Goal: Check status: Check status

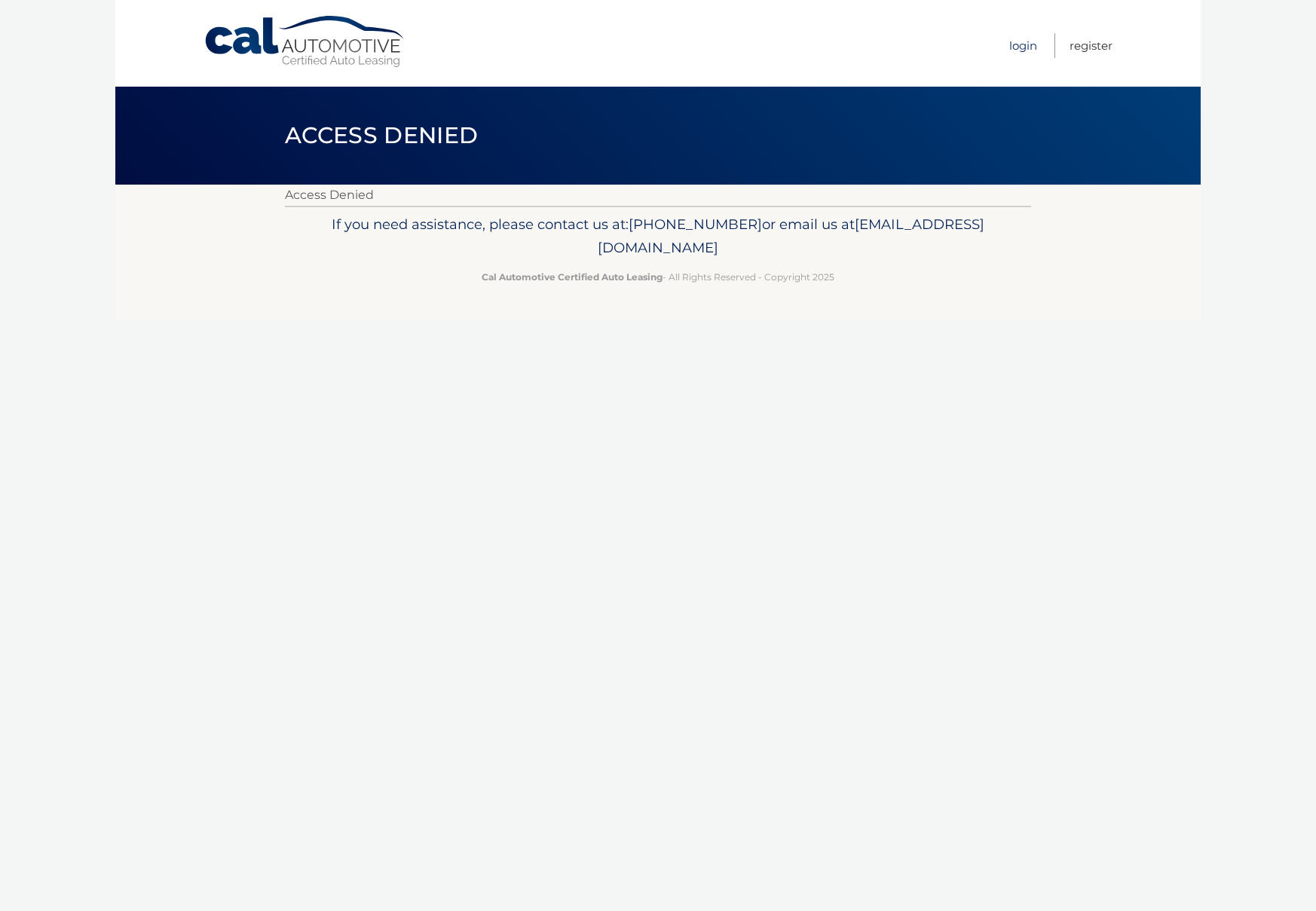
click at [1035, 44] on ul "Login Register" at bounding box center [1061, 43] width 103 height 87
click at [1026, 43] on link "Login" at bounding box center [1023, 45] width 28 height 25
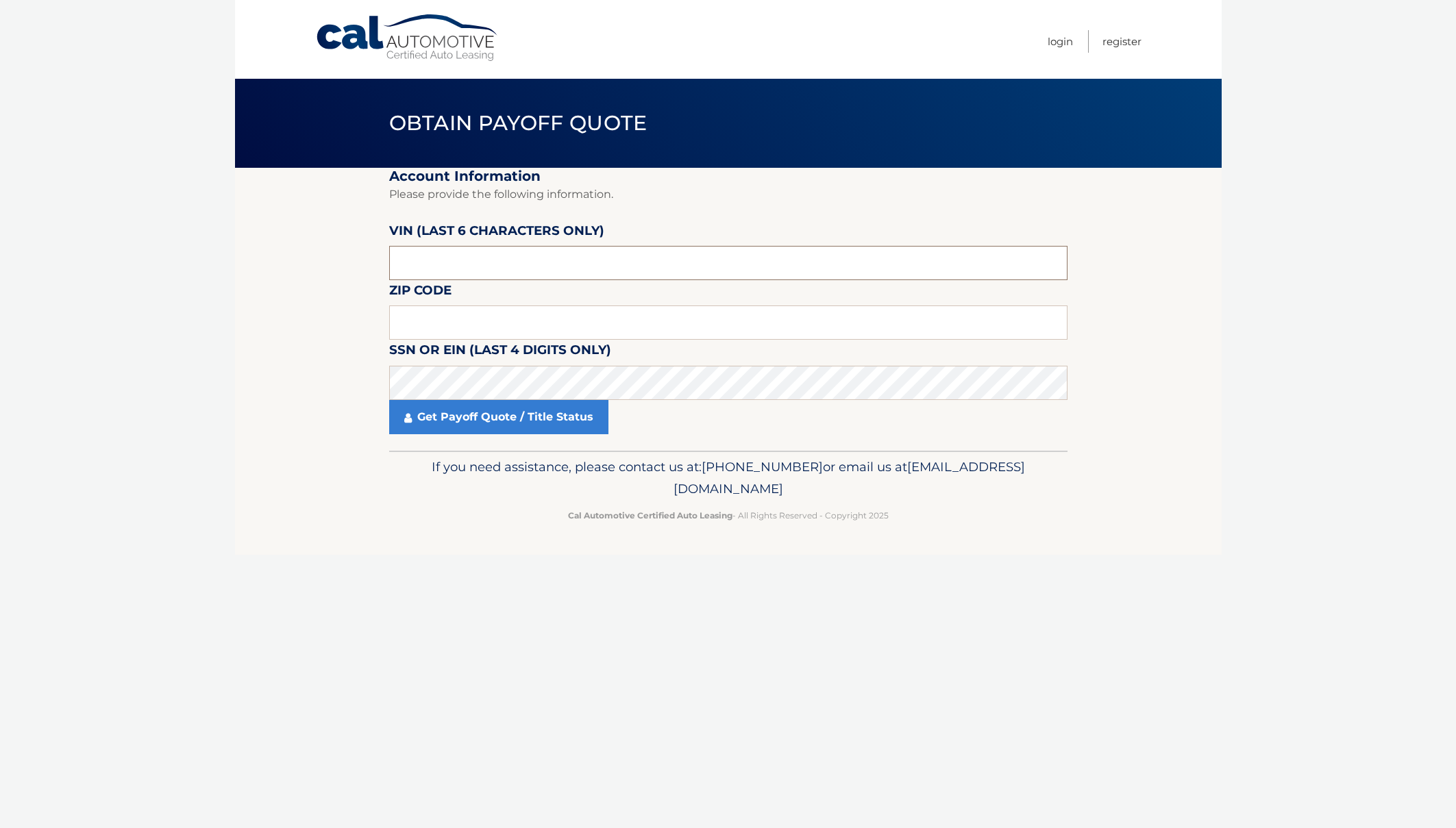
click at [483, 258] on input "text" at bounding box center [728, 263] width 678 height 34
click at [523, 272] on input "text" at bounding box center [728, 263] width 678 height 34
type input "5*****"
type input "545147"
click at [519, 318] on input "text" at bounding box center [728, 323] width 678 height 34
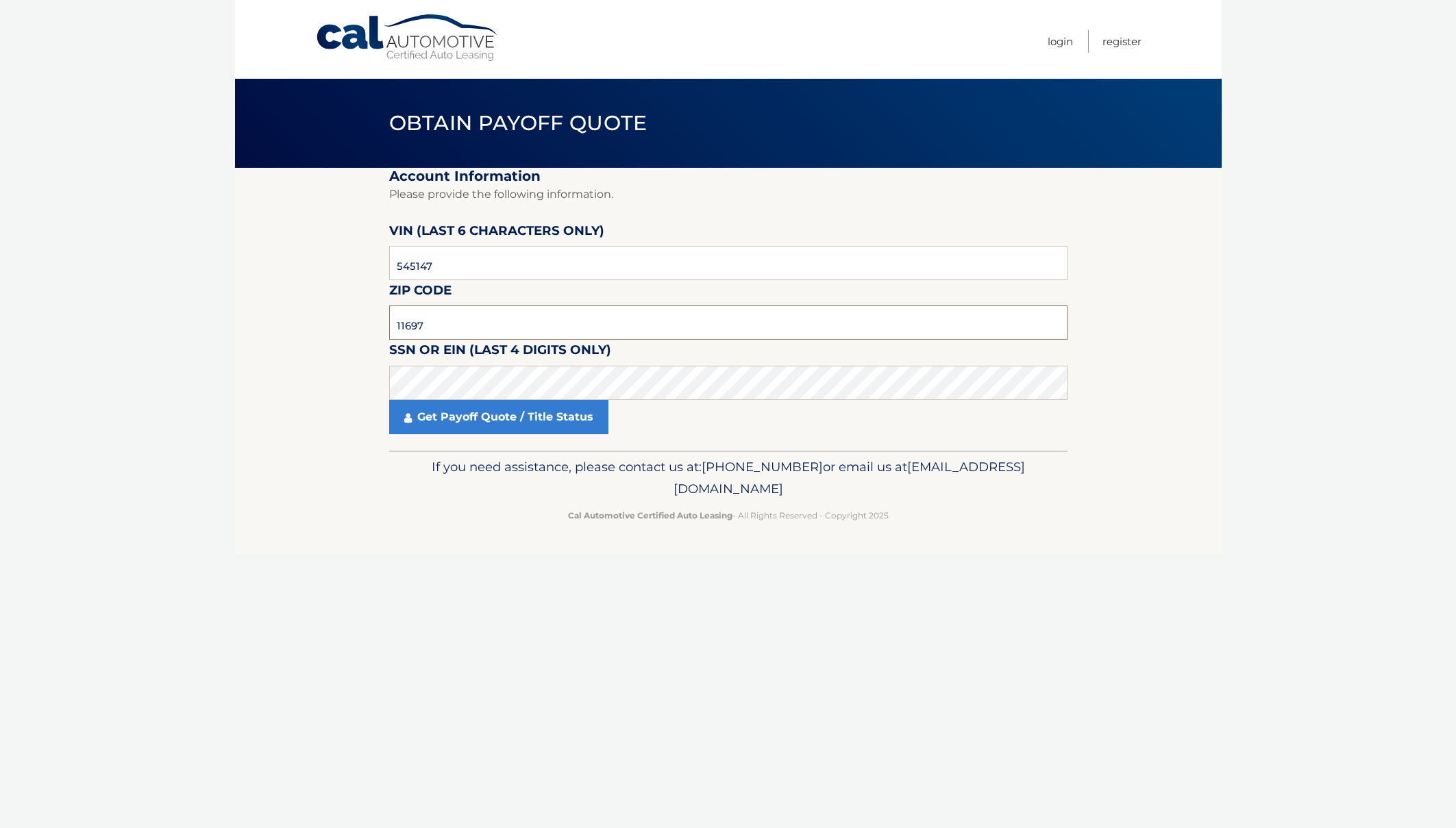
type input "11697"
click at [582, 416] on link "Get Payoff Quote / Title Status" at bounding box center [498, 417] width 219 height 34
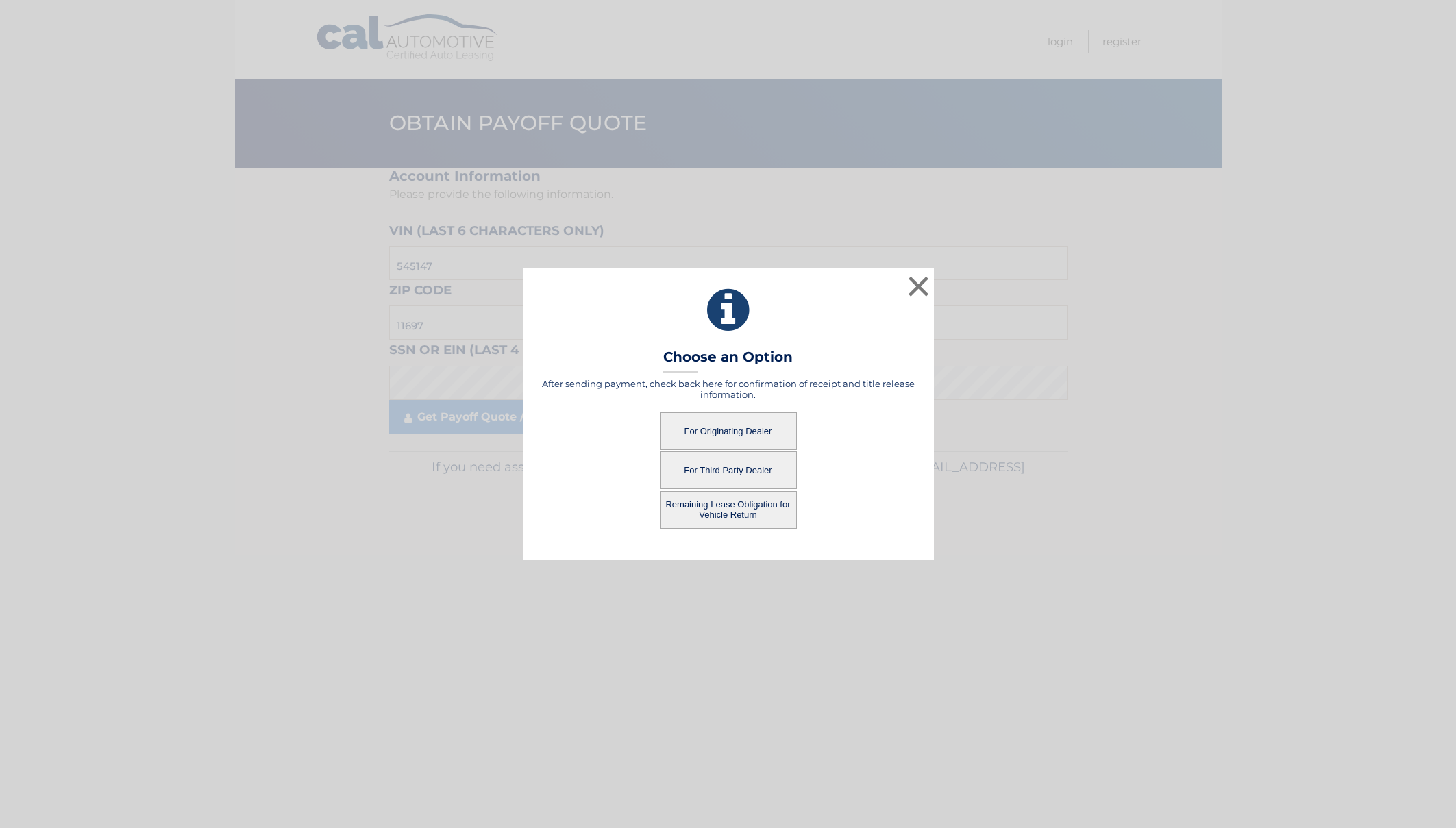
click at [707, 433] on button "For Originating Dealer" at bounding box center [728, 431] width 137 height 38
click at [744, 429] on button "For Originating Dealer" at bounding box center [728, 431] width 137 height 38
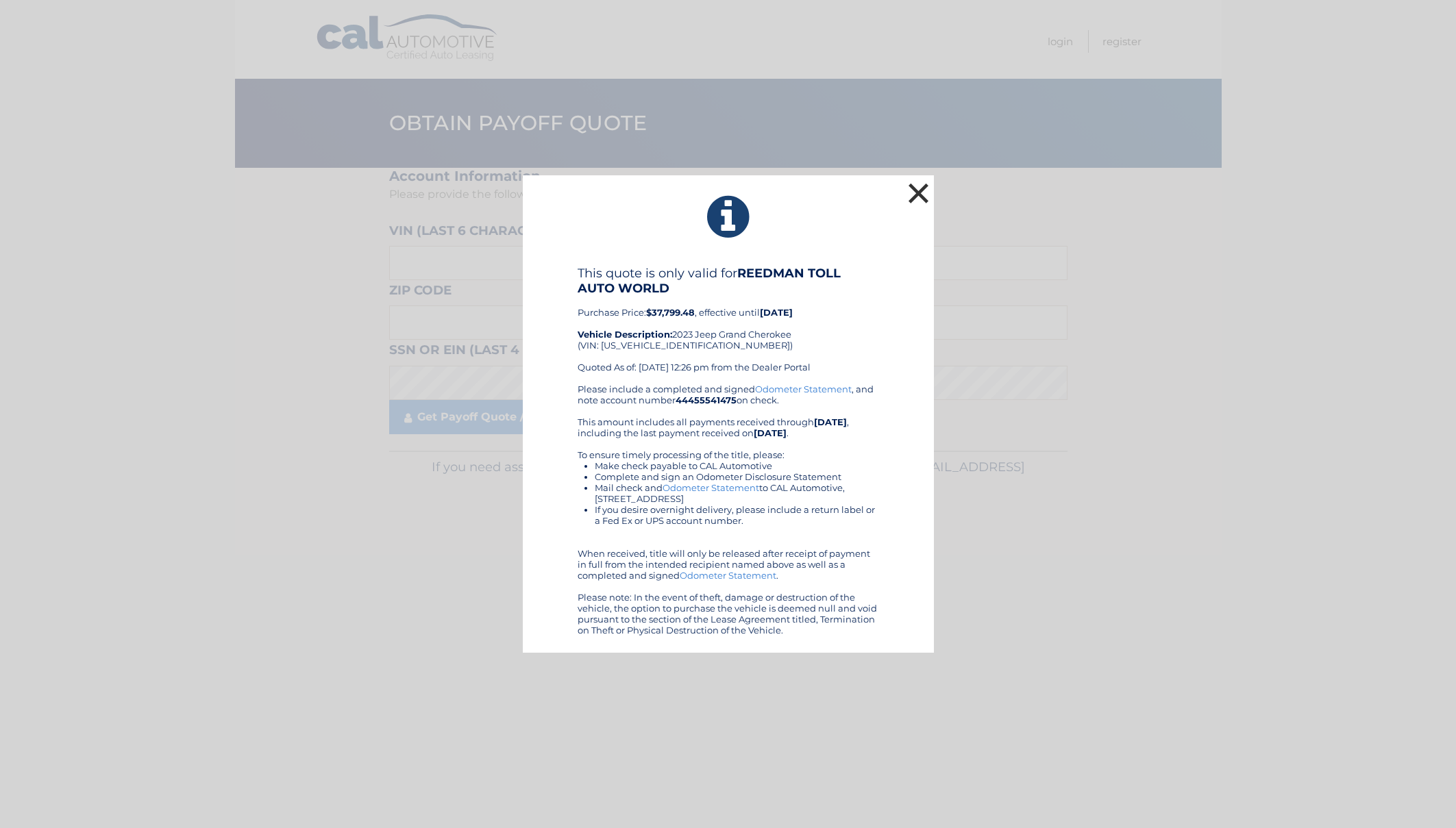
click at [927, 194] on button "×" at bounding box center [919, 193] width 28 height 28
